Goal: Task Accomplishment & Management: Complete application form

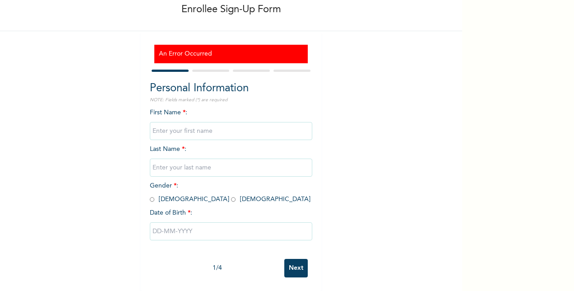
type input "[PERSON_NAME]"
type input "Obazele"
click at [231, 199] on input "radio" at bounding box center [233, 199] width 5 height 9
radio input "true"
click at [233, 231] on input "text" at bounding box center [231, 231] width 162 height 18
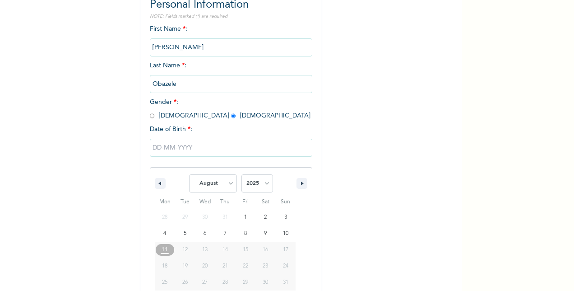
scroll to position [148, 0]
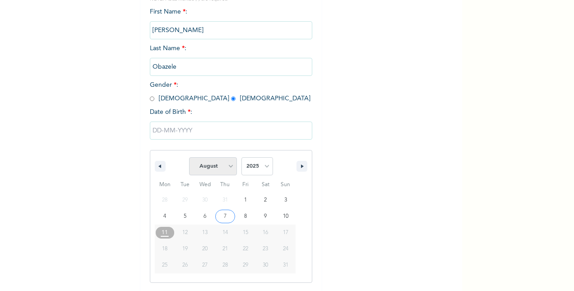
click at [228, 166] on select "January February March April May June July August September October November De…" at bounding box center [213, 166] width 48 height 18
select select "0"
click at [189, 158] on select "January February March April May June July August September October November De…" at bounding box center [213, 166] width 48 height 18
click at [260, 166] on select "2025 2024 2023 2022 2021 2020 2019 2018 2017 2016 2015 2014 2013 2012 2011 2010…" at bounding box center [257, 166] width 32 height 18
select select "1984"
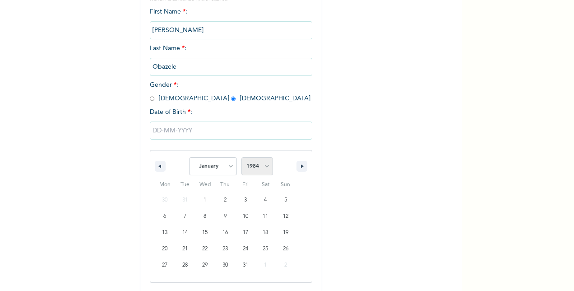
click at [241, 158] on select "2025 2024 2023 2022 2021 2020 2019 2018 2017 2016 2015 2014 2013 2012 2011 2010…" at bounding box center [257, 166] width 32 height 18
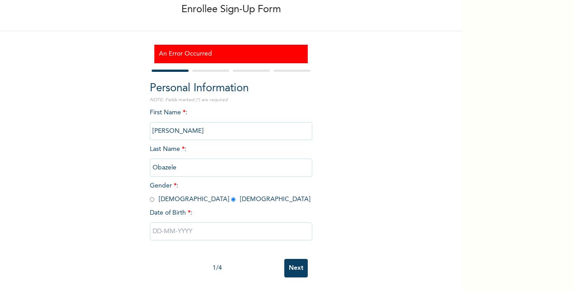
scroll to position [55, 0]
click at [201, 222] on input "text" at bounding box center [231, 231] width 162 height 18
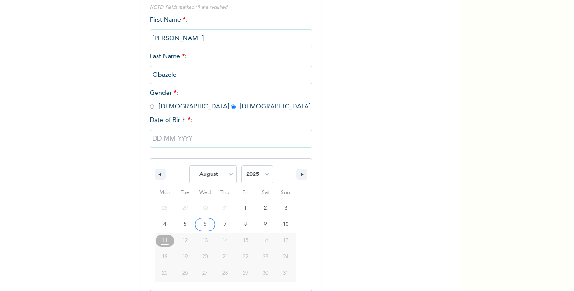
scroll to position [148, 0]
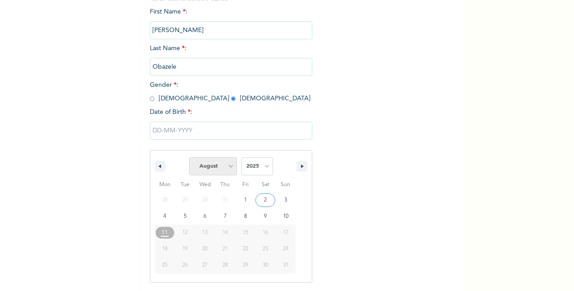
click at [227, 165] on select "January February March April May June July August September October November De…" at bounding box center [213, 166] width 48 height 18
select select "0"
click at [189, 158] on select "January February March April May June July August September October November De…" at bounding box center [213, 166] width 48 height 18
click at [262, 165] on select "2025 2024 2023 2022 2021 2020 2019 2018 2017 2016 2015 2014 2013 2012 2011 2010…" at bounding box center [257, 166] width 32 height 18
select select "1984"
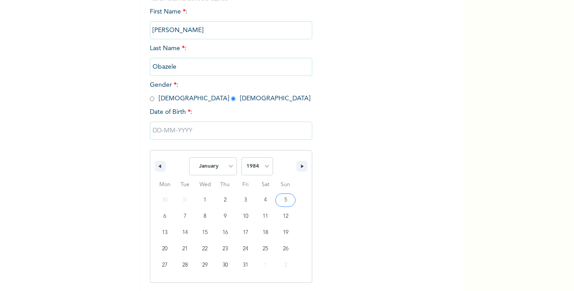
click at [241, 158] on select "2025 2024 2023 2022 2021 2020 2019 2018 2017 2016 2015 2014 2013 2012 2011 2010…" at bounding box center [257, 166] width 32 height 18
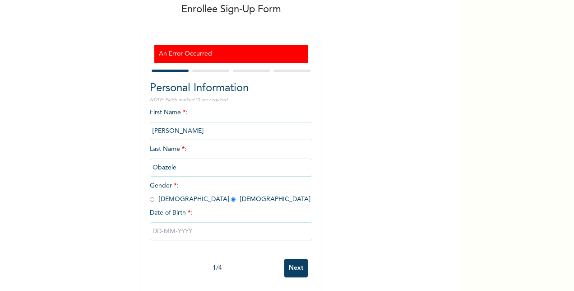
scroll to position [55, 0]
click at [293, 259] on input "Next" at bounding box center [295, 268] width 23 height 19
click at [243, 222] on input "text" at bounding box center [231, 231] width 162 height 18
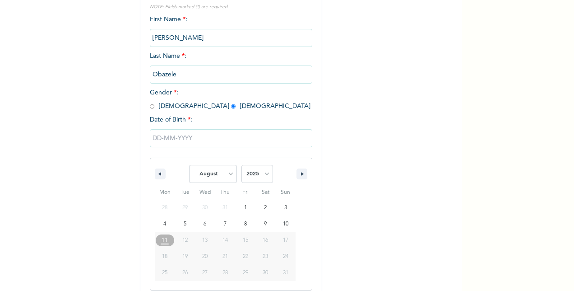
scroll to position [148, 0]
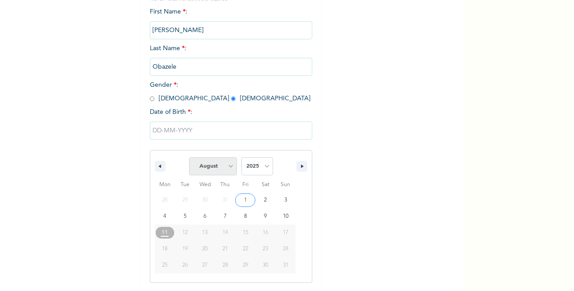
click at [225, 166] on select "January February March April May June July August September October November De…" at bounding box center [213, 166] width 48 height 18
select select "0"
click at [189, 158] on select "January February March April May June July August September October November De…" at bounding box center [213, 166] width 48 height 18
click at [214, 128] on input "text" at bounding box center [231, 130] width 162 height 18
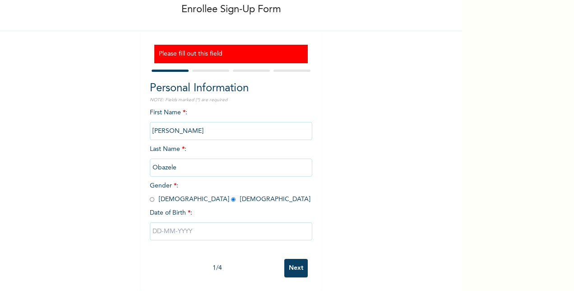
click at [210, 223] on input "text" at bounding box center [231, 231] width 162 height 18
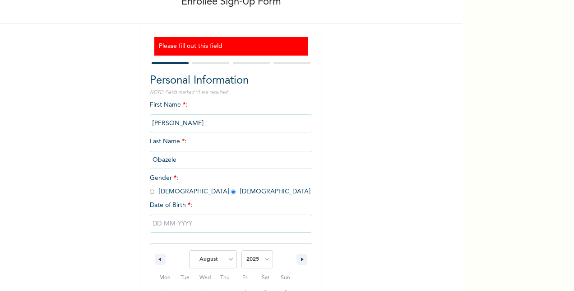
scroll to position [148, 0]
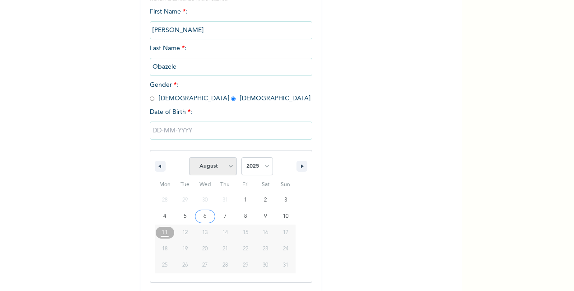
click at [227, 165] on select "January February March April May June July August September October November De…" at bounding box center [213, 166] width 48 height 18
select select "0"
click at [189, 158] on select "January February March April May June July August September October November De…" at bounding box center [213, 166] width 48 height 18
click at [256, 161] on select "2025 2024 2023 2022 2021 2020 2019 2018 2017 2016 2015 2014 2013 2012 2011 2010…" at bounding box center [257, 166] width 32 height 18
select select "1984"
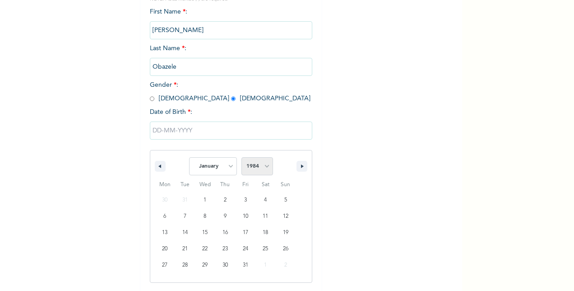
click at [241, 158] on select "2025 2024 2023 2022 2021 2020 2019 2018 2017 2016 2015 2014 2013 2012 2011 2010…" at bounding box center [257, 166] width 32 height 18
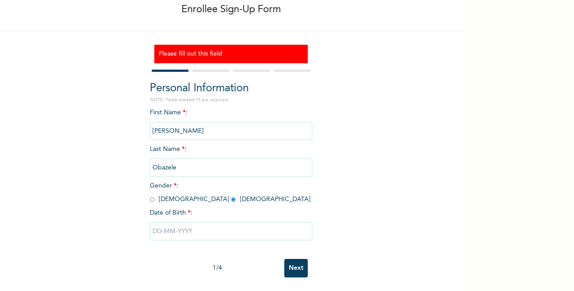
click at [455, 277] on div "Enrollee Sign-Up Form Please fill out this field Personal Information NOTE: Fie…" at bounding box center [231, 122] width 462 height 338
click at [297, 259] on input "Next" at bounding box center [295, 268] width 23 height 19
click at [292, 259] on input "Next" at bounding box center [295, 268] width 23 height 19
click at [268, 228] on input "text" at bounding box center [231, 231] width 162 height 18
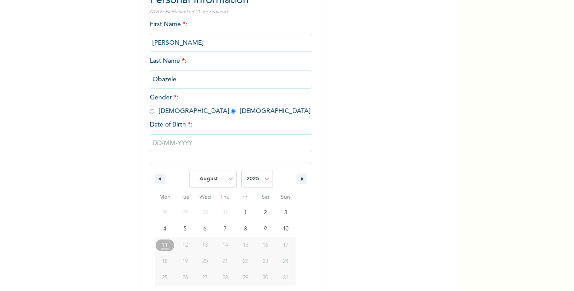
scroll to position [148, 0]
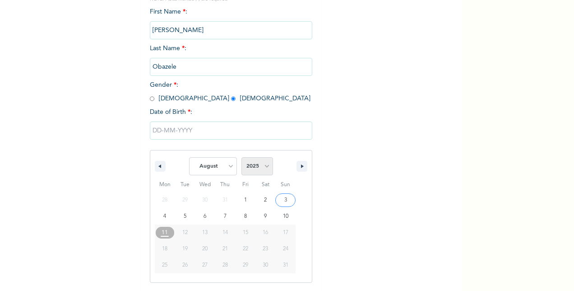
click at [265, 169] on select "2025 2024 2023 2022 2021 2020 2019 2018 2017 2016 2015 2014 2013 2012 2011 2010…" at bounding box center [257, 166] width 32 height 18
click at [227, 169] on select "January February March April May June July August September October November De…" at bounding box center [213, 166] width 48 height 18
select select "0"
click at [189, 158] on select "January February March April May June July August September October November De…" at bounding box center [213, 166] width 48 height 18
type input "01/17/2025"
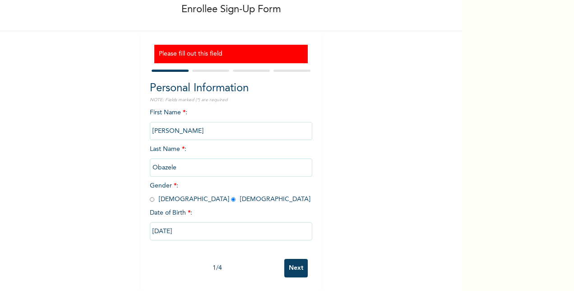
scroll to position [55, 0]
click at [212, 224] on input "01/17/2025" at bounding box center [231, 231] width 162 height 18
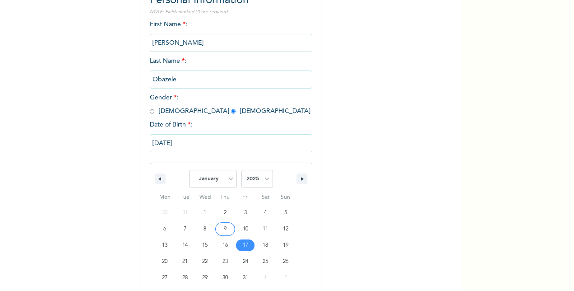
scroll to position [148, 0]
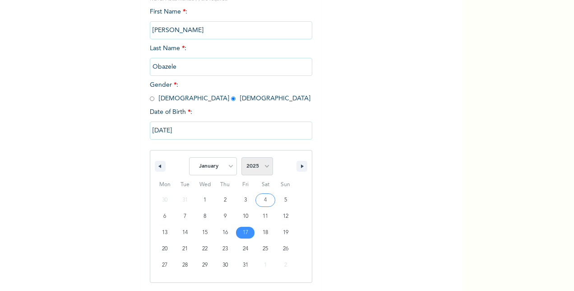
click at [261, 167] on select "2025 2024 2023 2022 2021 2020 2019 2018 2017 2016 2015 2014 2013 2012 2011 2010…" at bounding box center [257, 166] width 32 height 18
select select "1984"
click at [241, 158] on select "2025 2024 2023 2022 2021 2020 2019 2018 2017 2016 2015 2014 2013 2012 2011 2010…" at bounding box center [257, 166] width 32 height 18
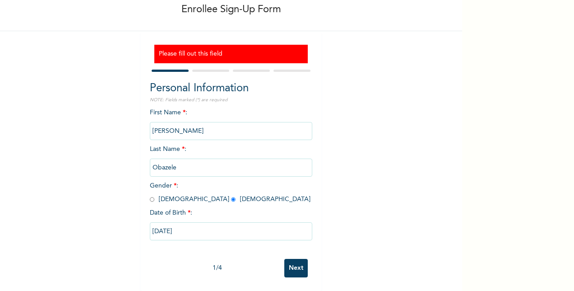
click at [218, 222] on input "01/17/2025" at bounding box center [231, 231] width 162 height 18
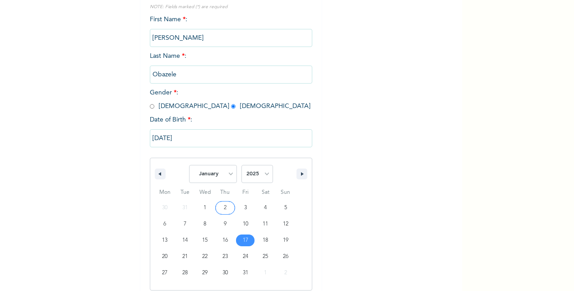
scroll to position [148, 0]
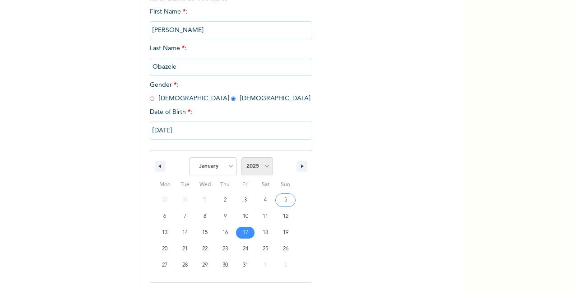
click at [266, 165] on select "2025 2024 2023 2022 2021 2020 2019 2018 2017 2016 2015 2014 2013 2012 2011 2010…" at bounding box center [257, 166] width 32 height 18
select select "1984"
click at [241, 158] on select "2025 2024 2023 2022 2021 2020 2019 2018 2017 2016 2015 2014 2013 2012 2011 2010…" at bounding box center [257, 166] width 32 height 18
type input "[DATE]"
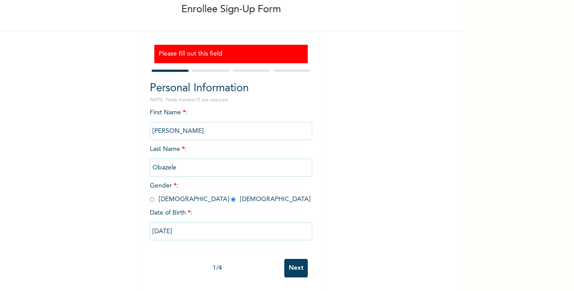
click at [290, 259] on input "Next" at bounding box center [295, 268] width 23 height 19
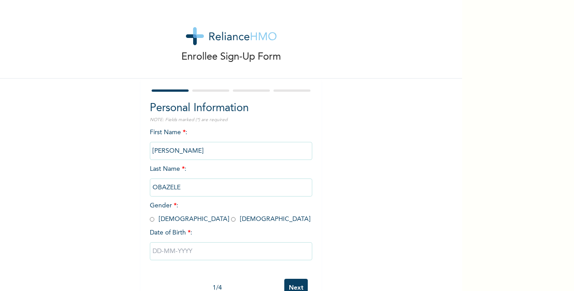
click at [200, 257] on input "text" at bounding box center [231, 251] width 162 height 18
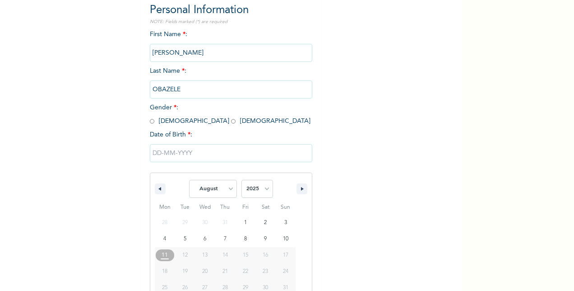
scroll to position [120, 0]
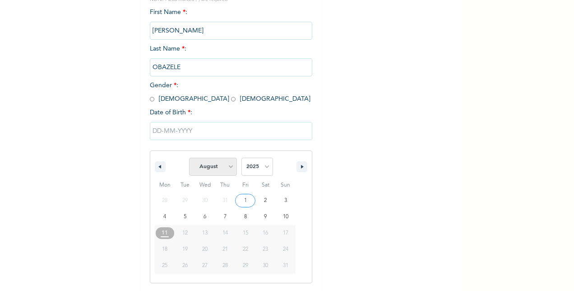
click at [229, 168] on select "January February March April May June July August September October November De…" at bounding box center [213, 167] width 48 height 18
select select "0"
click at [189, 158] on select "January February March April May June July August September October November De…" at bounding box center [213, 167] width 48 height 18
click at [261, 165] on select "2025 2024 2023 2022 2021 2020 2019 2018 2017 2016 2015 2014 2013 2012 2011 2010…" at bounding box center [257, 167] width 32 height 18
select select "1984"
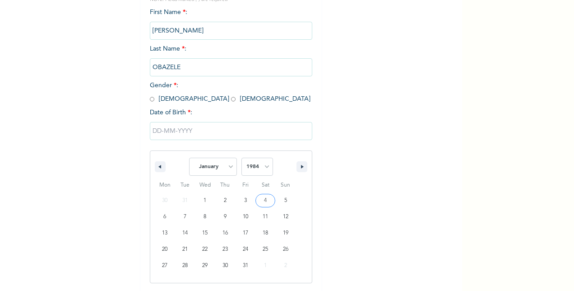
click at [241, 158] on select "2025 2024 2023 2022 2021 2020 2019 2018 2017 2016 2015 2014 2013 2012 2011 2010…" at bounding box center [257, 167] width 32 height 18
type input "[DATE]"
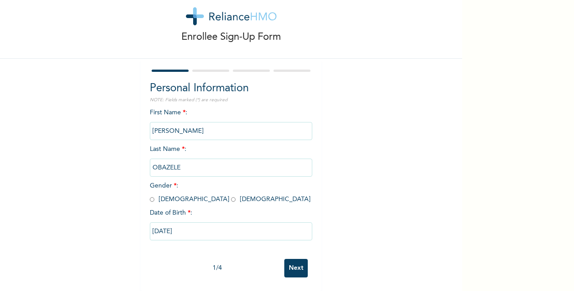
click at [288, 260] on input "Next" at bounding box center [295, 268] width 23 height 19
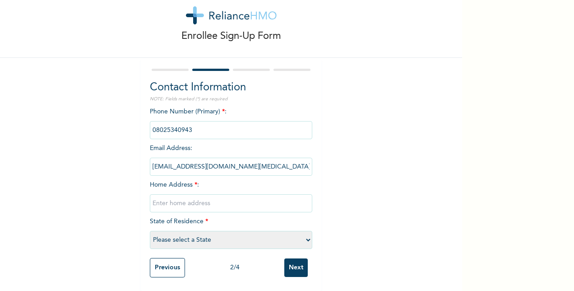
click at [192, 197] on input "text" at bounding box center [231, 203] width 162 height 18
type input "[STREET_ADDRESS][PERSON_NAME]"
click at [198, 232] on select "Please select a State [PERSON_NAME] (FCT) [PERSON_NAME] Ibom [GEOGRAPHIC_DATA] …" at bounding box center [231, 240] width 162 height 18
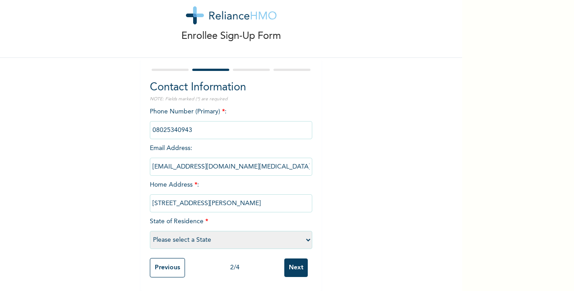
select select "25"
click at [150, 231] on select "Please select a State [PERSON_NAME] (FCT) [PERSON_NAME] Ibom [GEOGRAPHIC_DATA] …" at bounding box center [231, 240] width 162 height 18
click at [291, 262] on input "Next" at bounding box center [295, 267] width 23 height 19
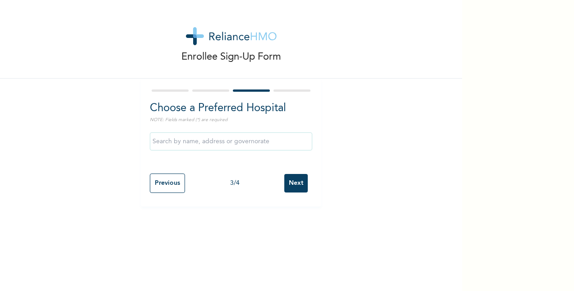
click at [201, 143] on input "text" at bounding box center [231, 141] width 162 height 18
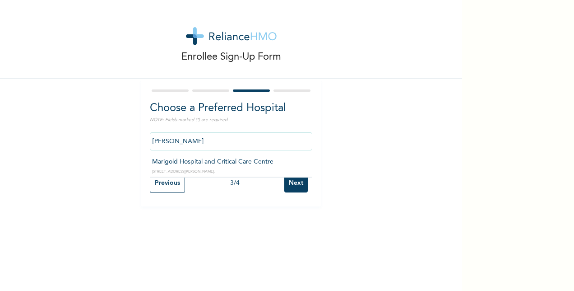
type input "Marigold Hospital and Critical Care Centre"
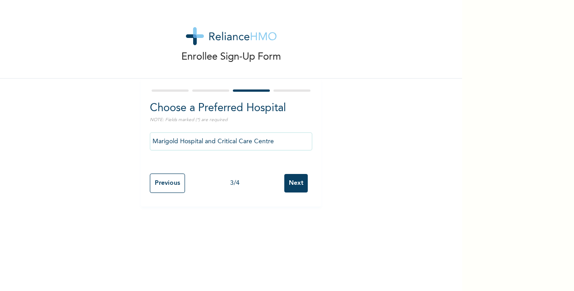
click at [292, 184] on input "Next" at bounding box center [295, 183] width 23 height 19
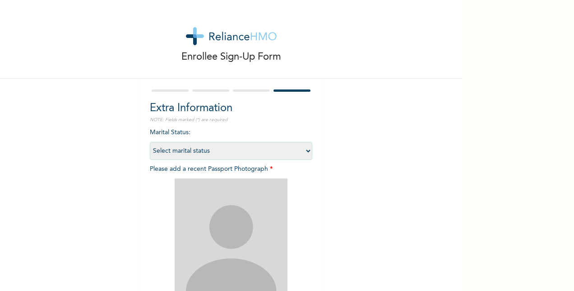
click at [189, 147] on select "Select marital status [DEMOGRAPHIC_DATA] Married [DEMOGRAPHIC_DATA] Widow/[DEMO…" at bounding box center [231, 151] width 162 height 18
select select "2"
click at [150, 142] on select "Select marital status [DEMOGRAPHIC_DATA] Married [DEMOGRAPHIC_DATA] Widow/[DEMO…" at bounding box center [231, 151] width 162 height 18
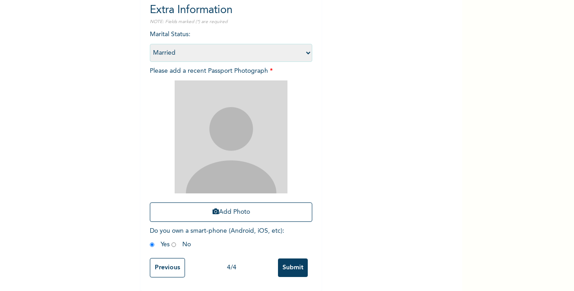
scroll to position [105, 0]
click at [224, 204] on button "Add Photo" at bounding box center [231, 211] width 162 height 19
